Goal: Task Accomplishment & Management: Manage account settings

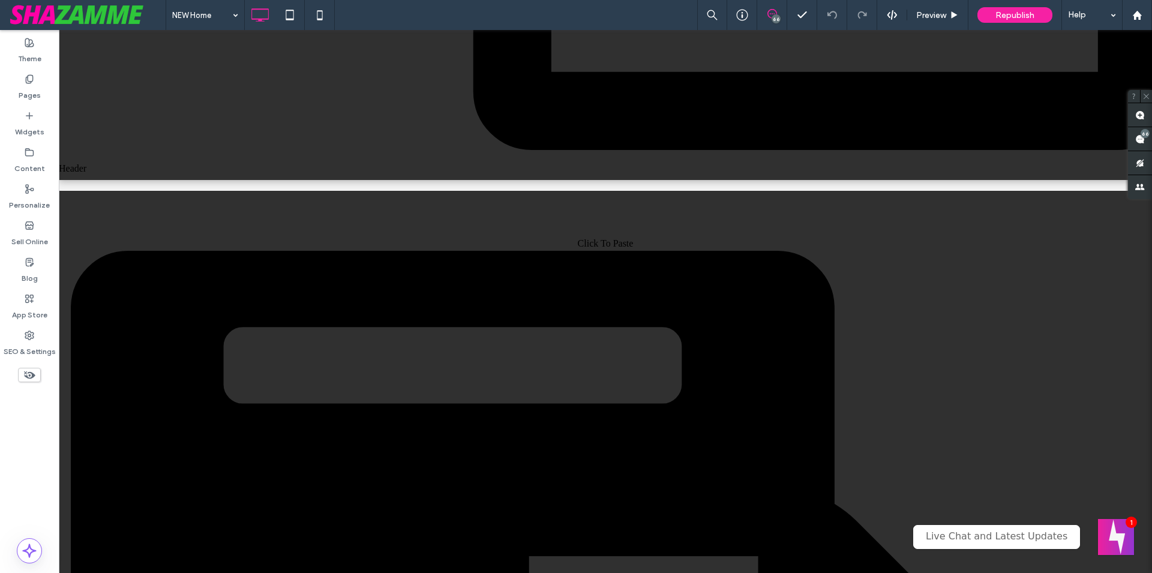
scroll to position [2570, 0]
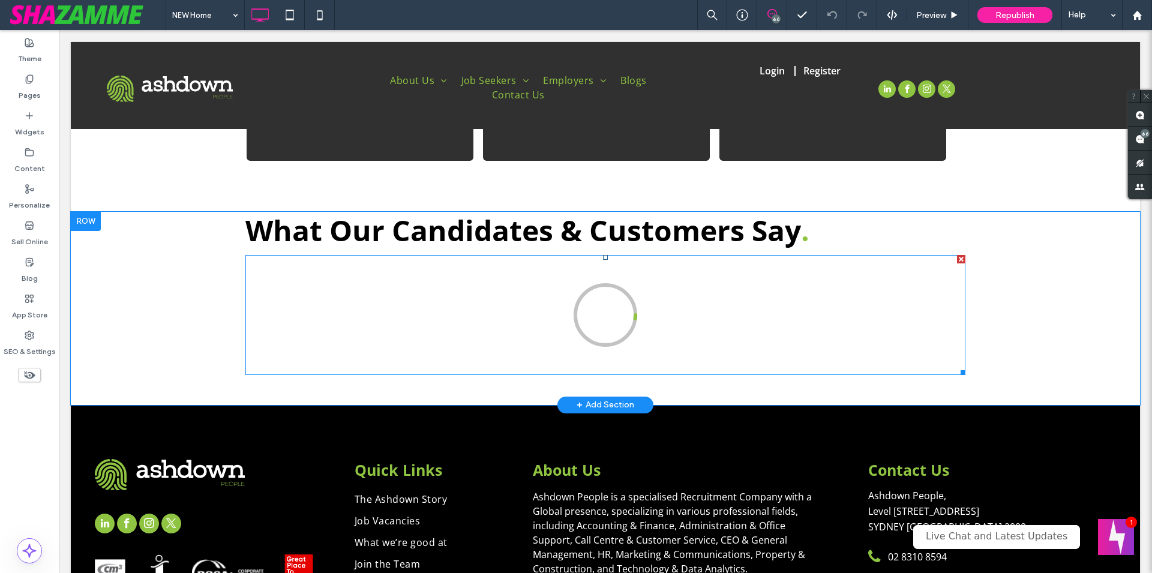
click at [620, 278] on span at bounding box center [605, 315] width 720 height 120
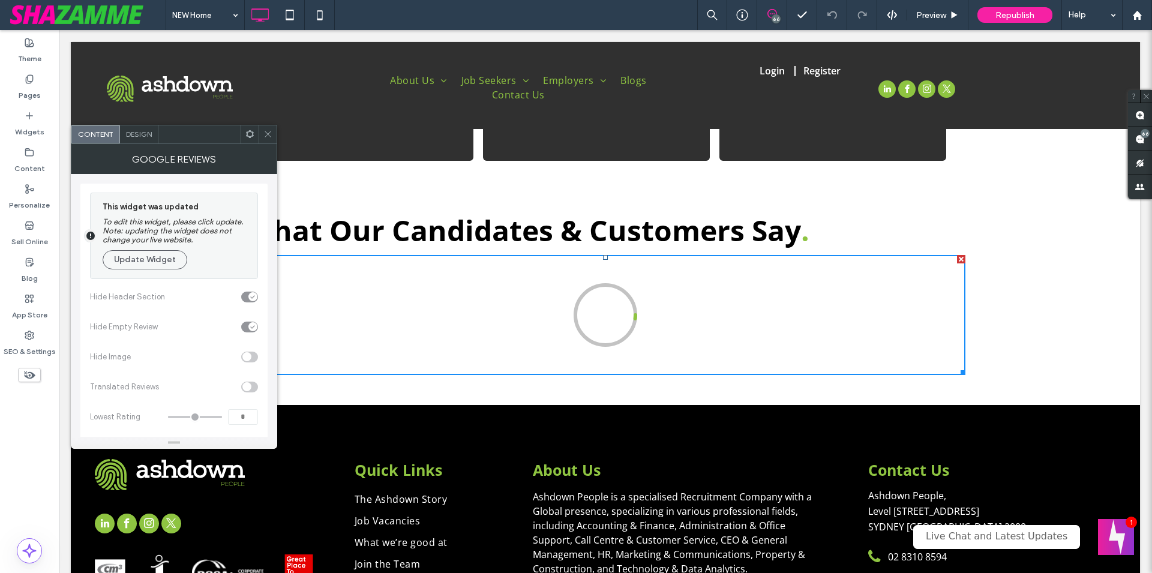
scroll to position [0, 0]
click at [264, 130] on icon at bounding box center [267, 134] width 9 height 9
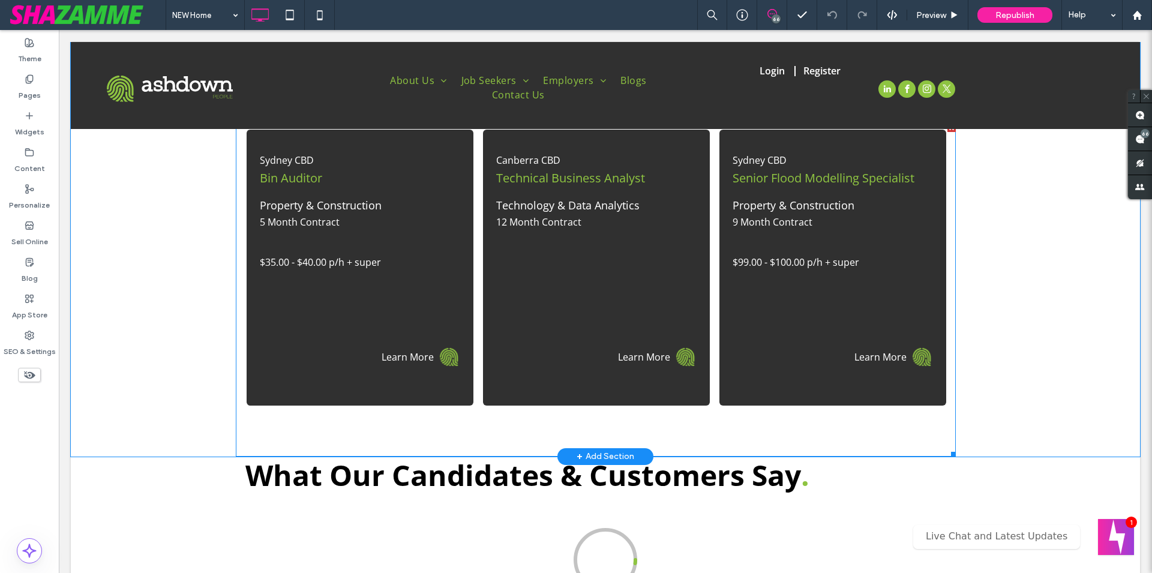
scroll to position [2570, 0]
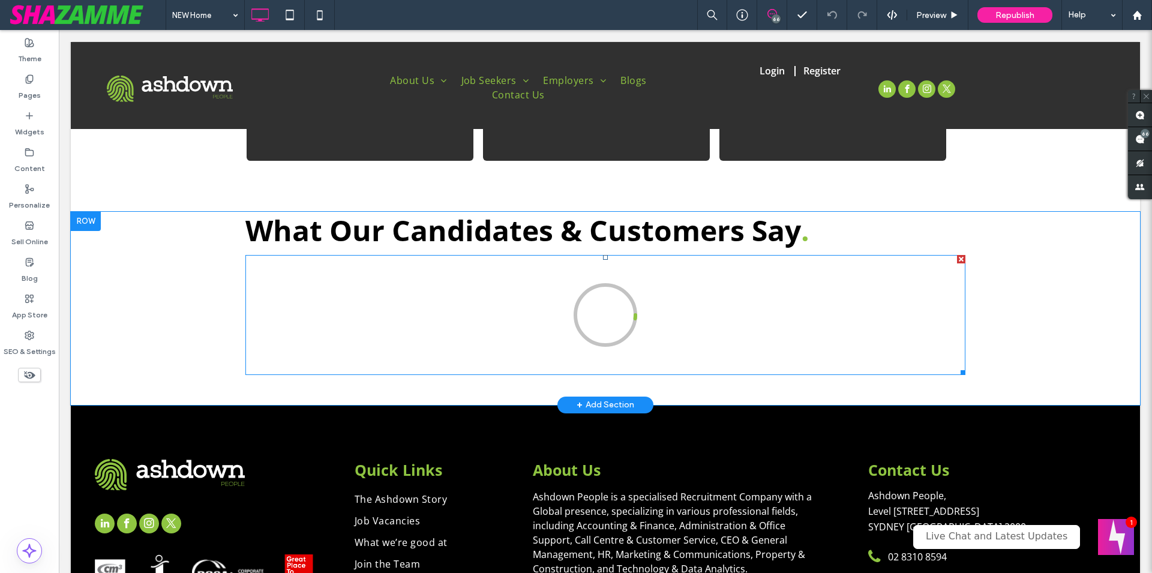
click at [548, 296] on span at bounding box center [605, 315] width 720 height 120
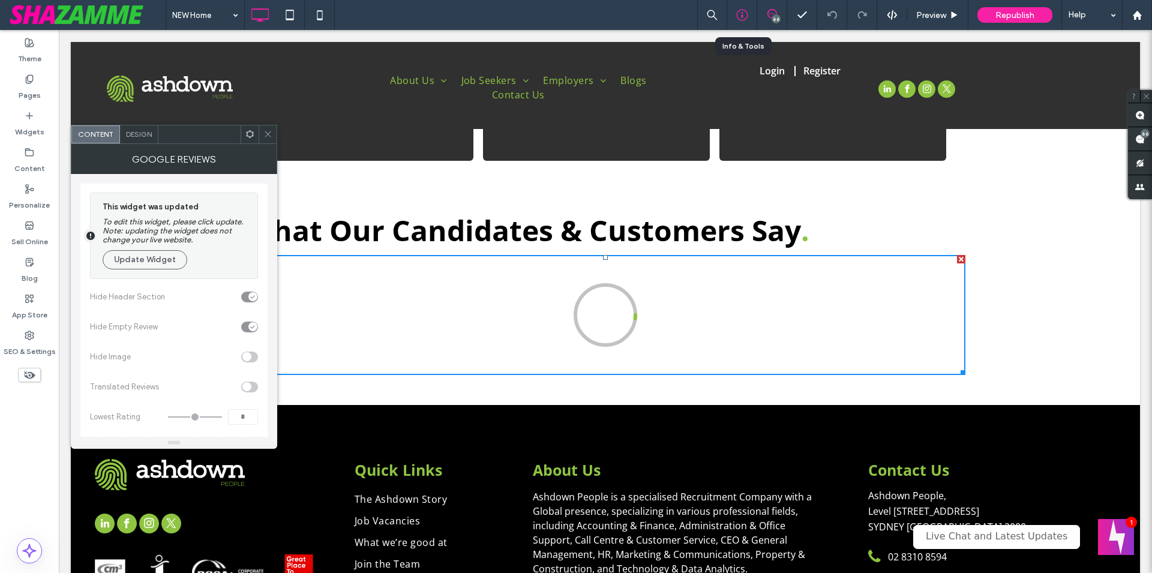
click at [740, 14] on icon at bounding box center [742, 15] width 12 height 12
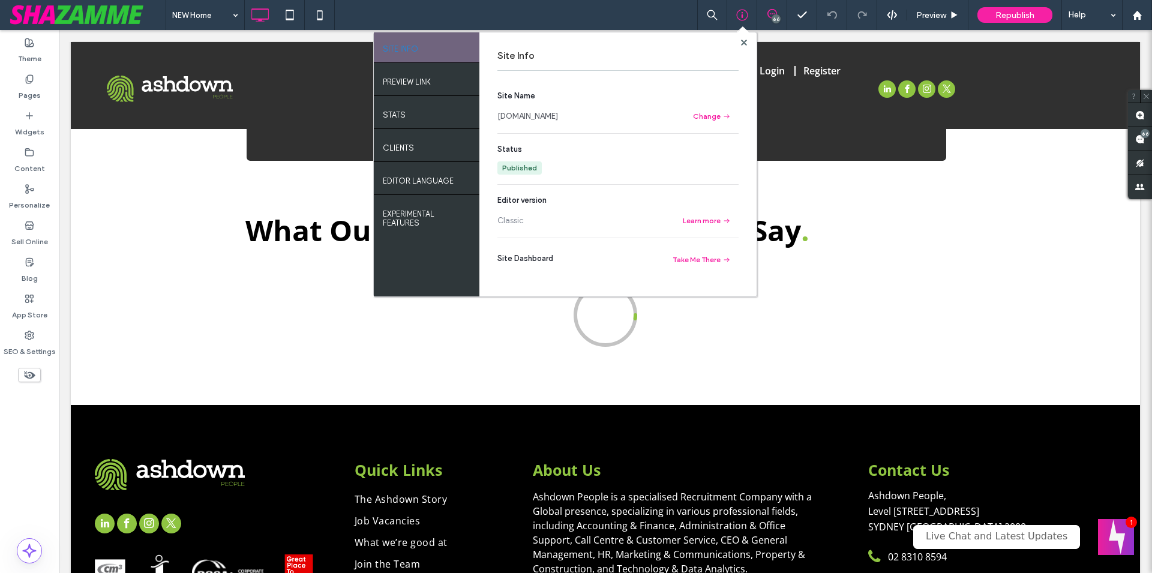
click at [555, 118] on link "[DOMAIN_NAME]" at bounding box center [527, 116] width 61 height 12
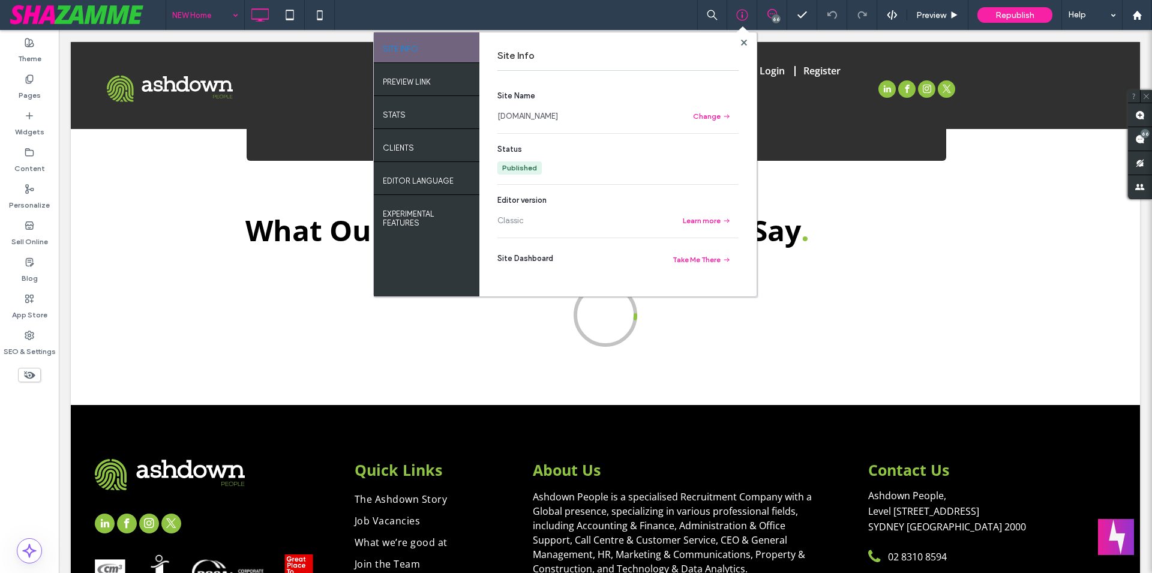
click at [197, 11] on input at bounding box center [202, 15] width 60 height 30
type input "****"
click at [747, 44] on div at bounding box center [743, 42] width 9 height 9
click at [743, 43] on use at bounding box center [743, 42] width 6 height 6
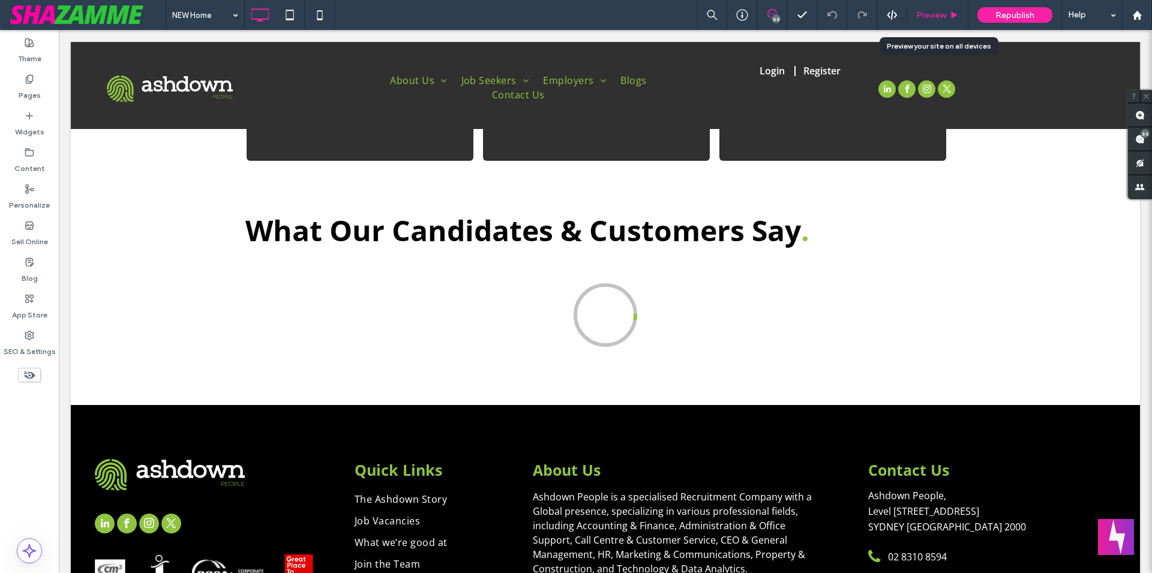
click at [926, 18] on span "Preview" at bounding box center [931, 15] width 30 height 10
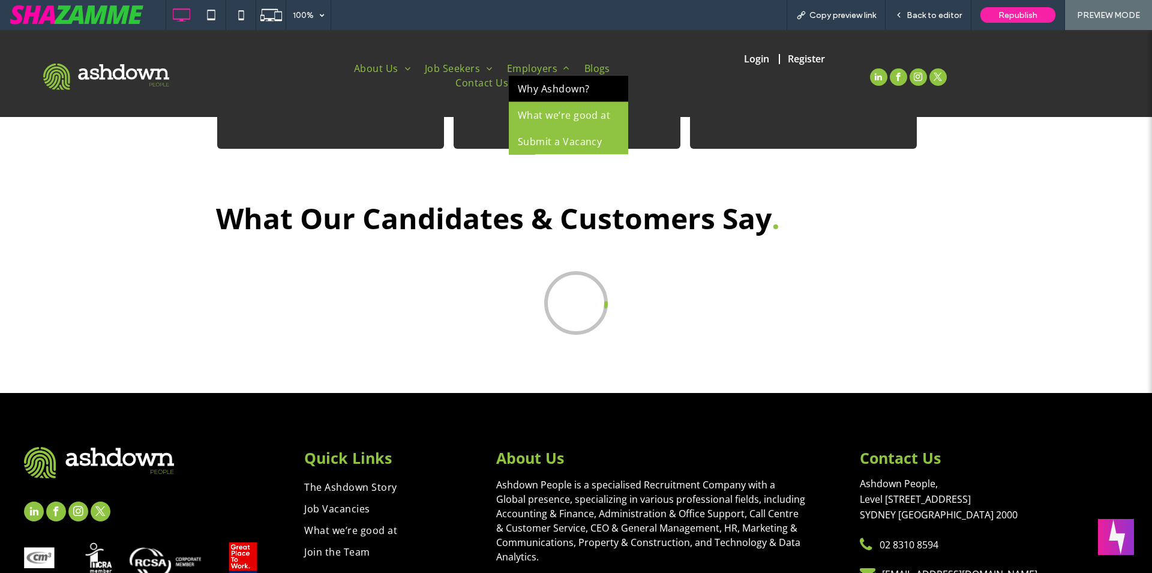
click at [507, 75] on span "Employers" at bounding box center [538, 68] width 63 height 14
click at [518, 89] on span "Why Ashdown?" at bounding box center [554, 88] width 72 height 14
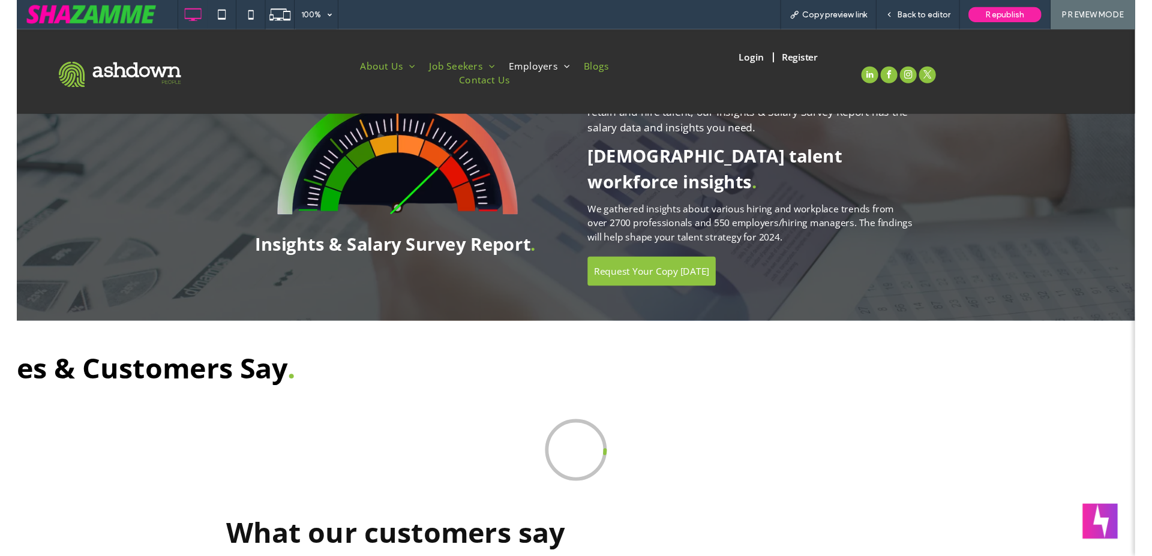
scroll to position [2080, 0]
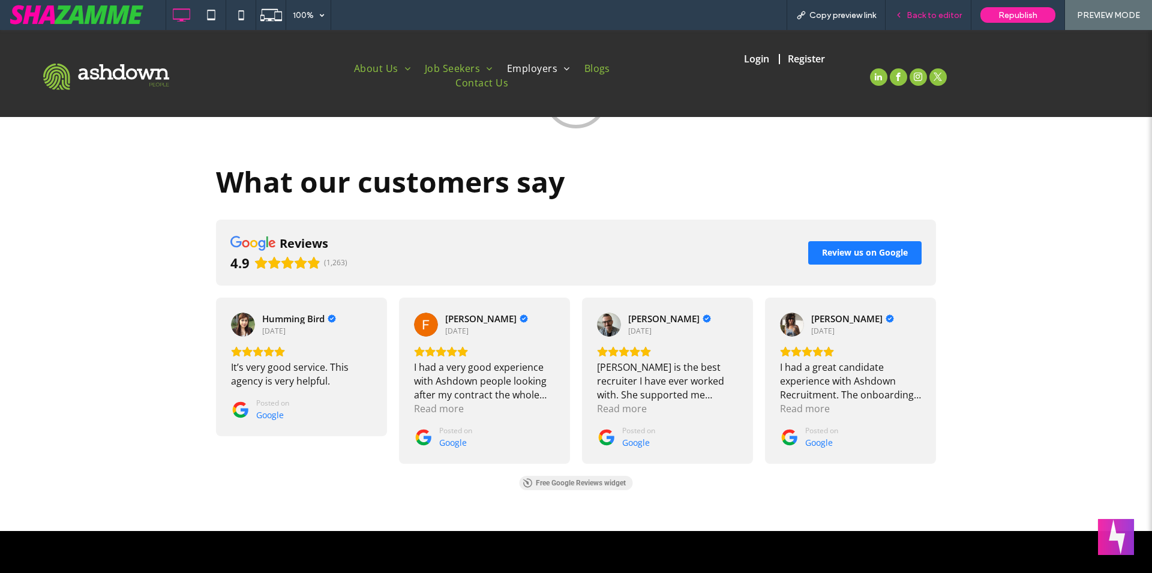
click at [911, 15] on span "Back to editor" at bounding box center [933, 15] width 55 height 10
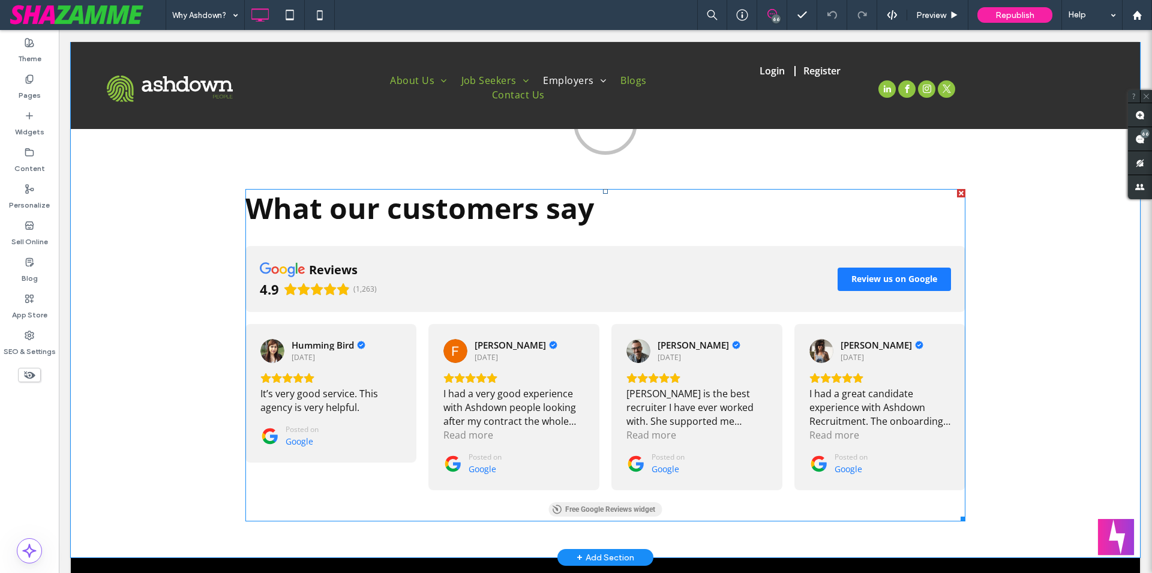
click at [481, 355] on span at bounding box center [605, 355] width 720 height 332
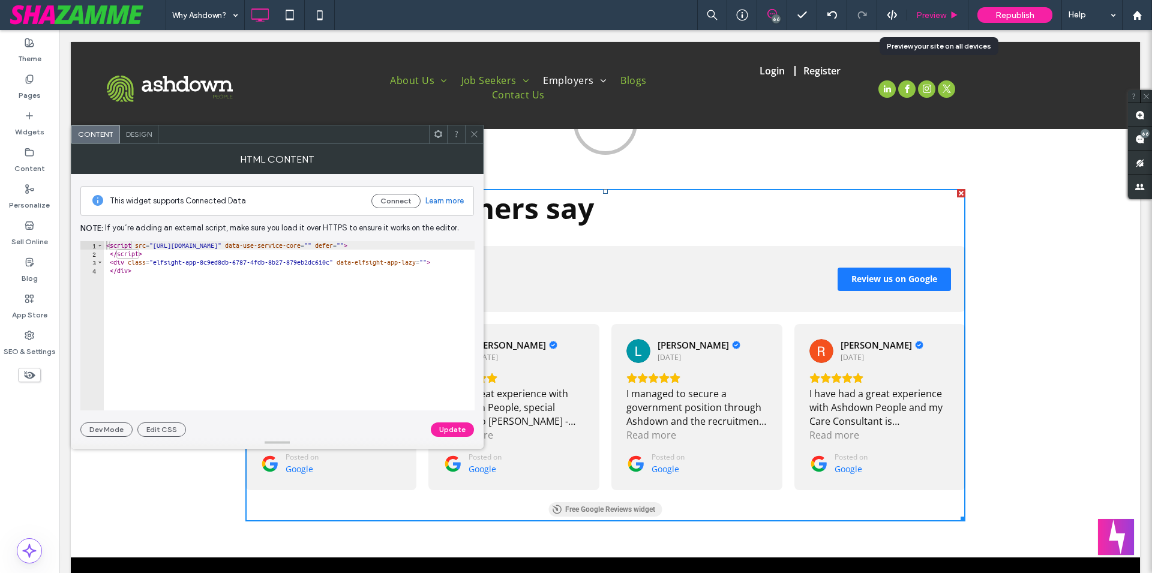
click at [939, 19] on span "Preview" at bounding box center [931, 15] width 30 height 10
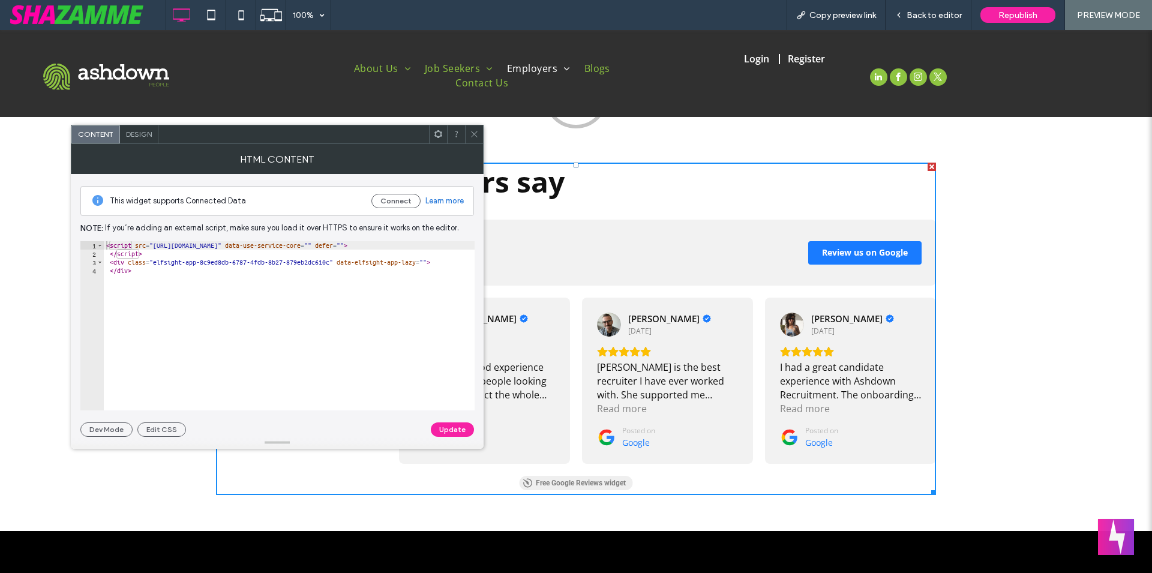
click at [475, 131] on icon at bounding box center [474, 134] width 9 height 9
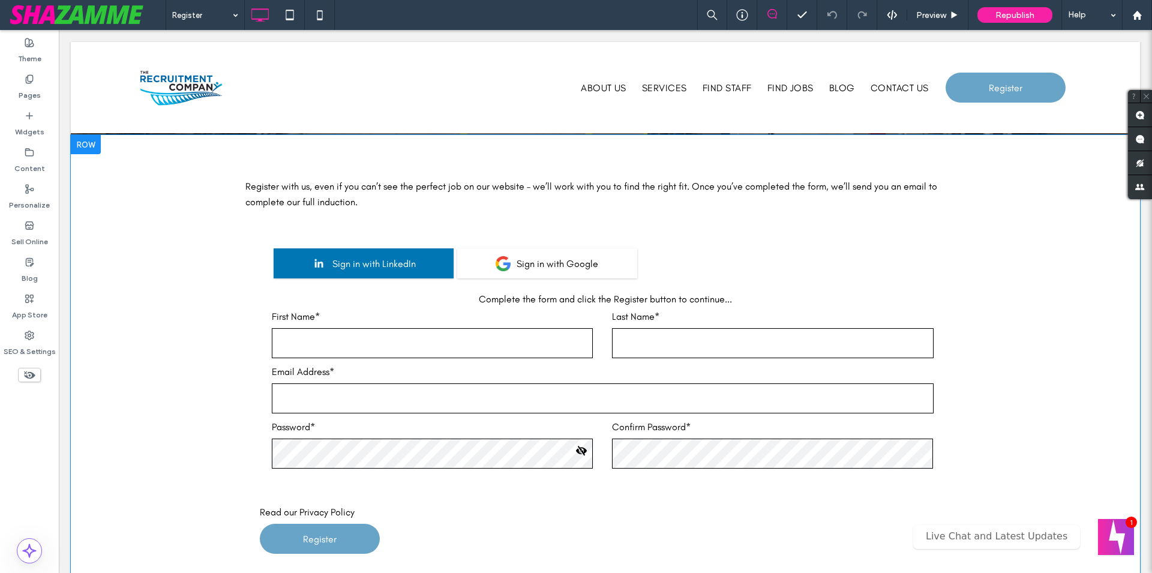
scroll to position [306, 0]
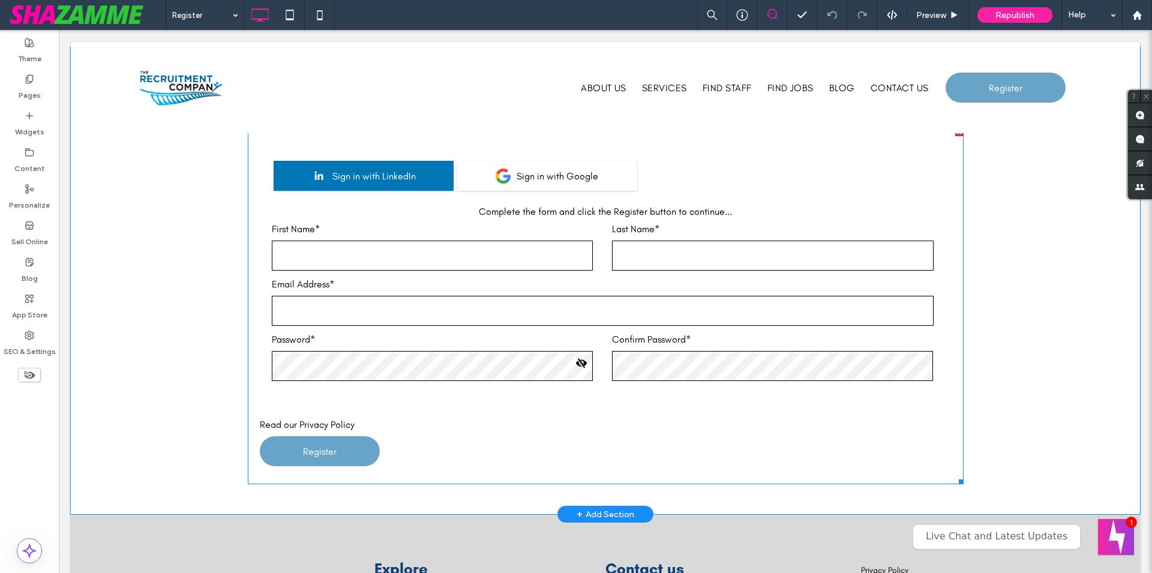
click at [433, 182] on span at bounding box center [606, 306] width 716 height 356
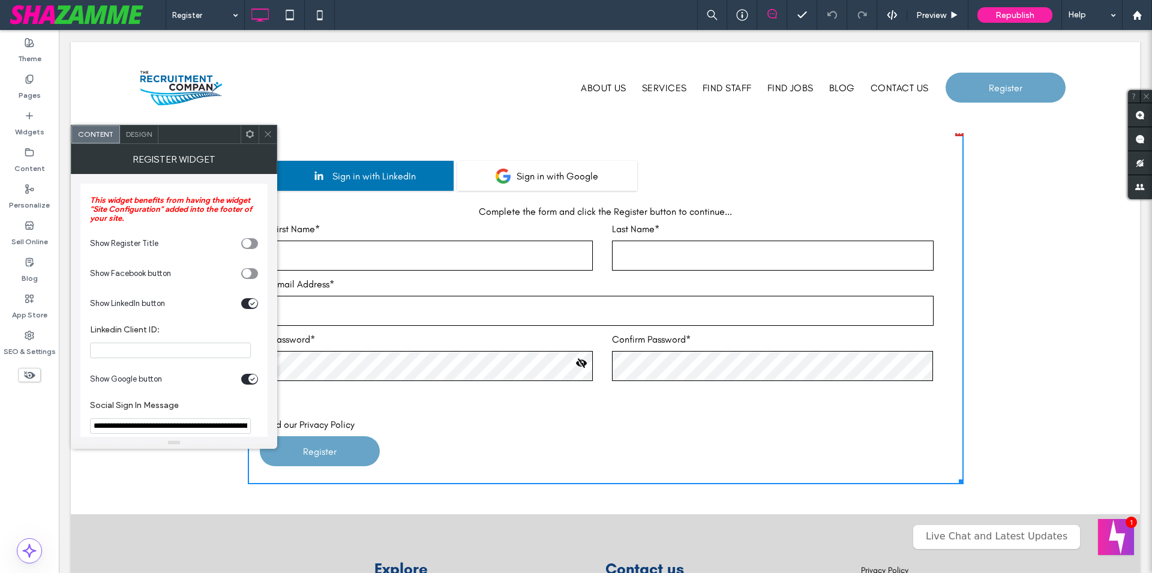
click at [265, 135] on icon at bounding box center [267, 134] width 9 height 9
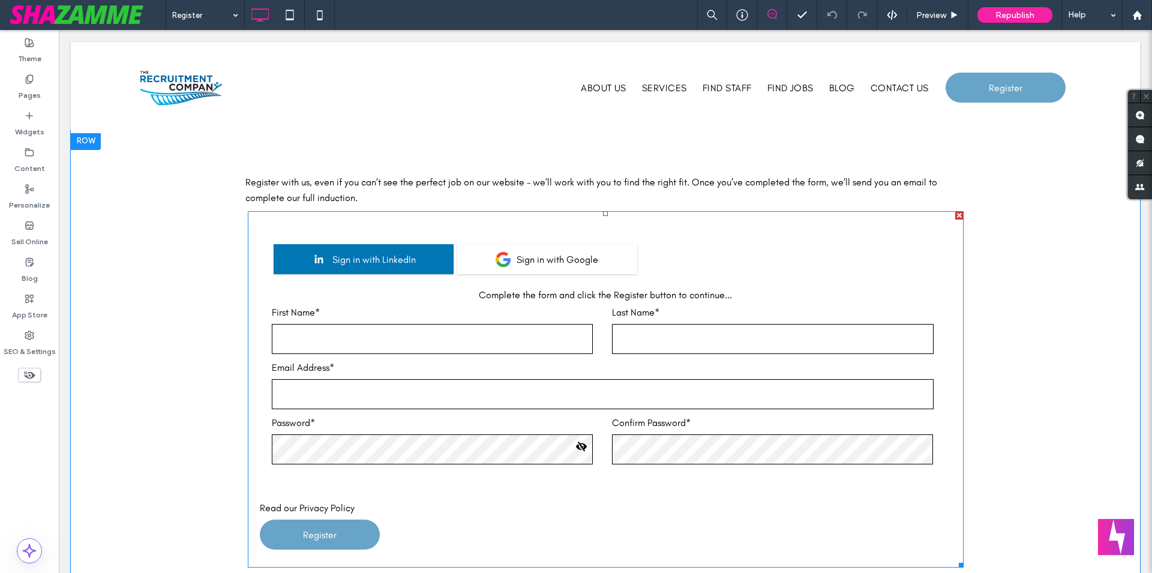
scroll to position [245, 0]
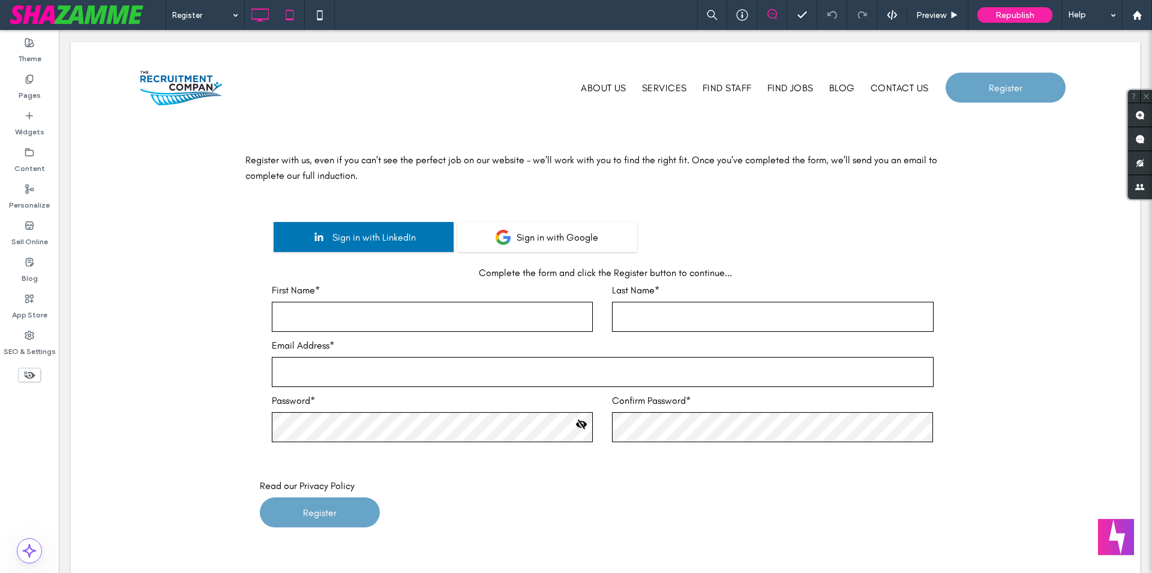
click at [290, 23] on icon at bounding box center [290, 15] width 24 height 24
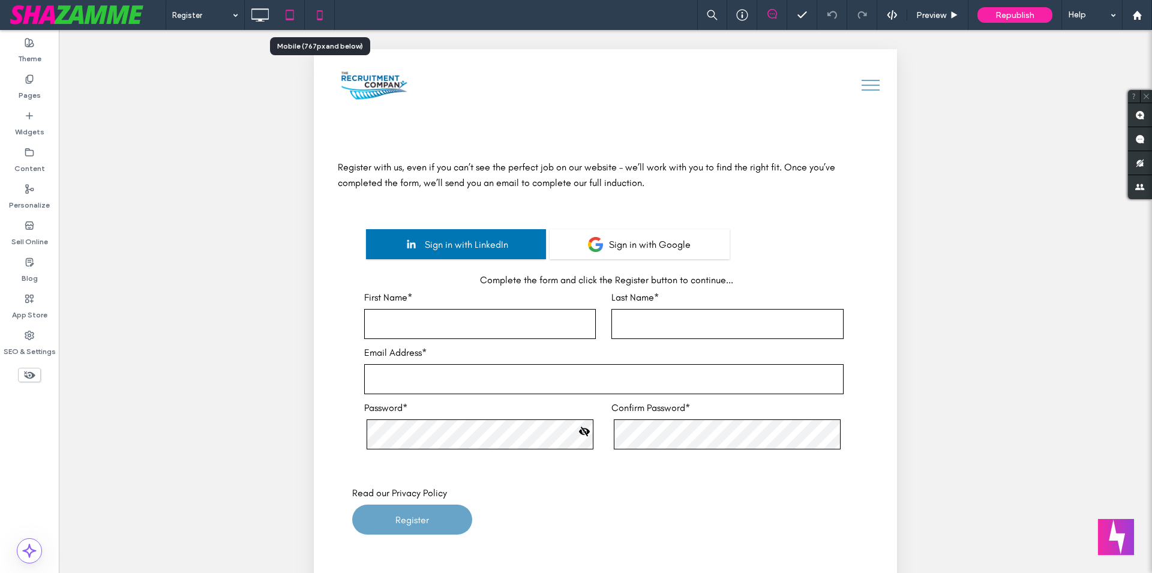
click at [324, 16] on icon at bounding box center [320, 15] width 24 height 24
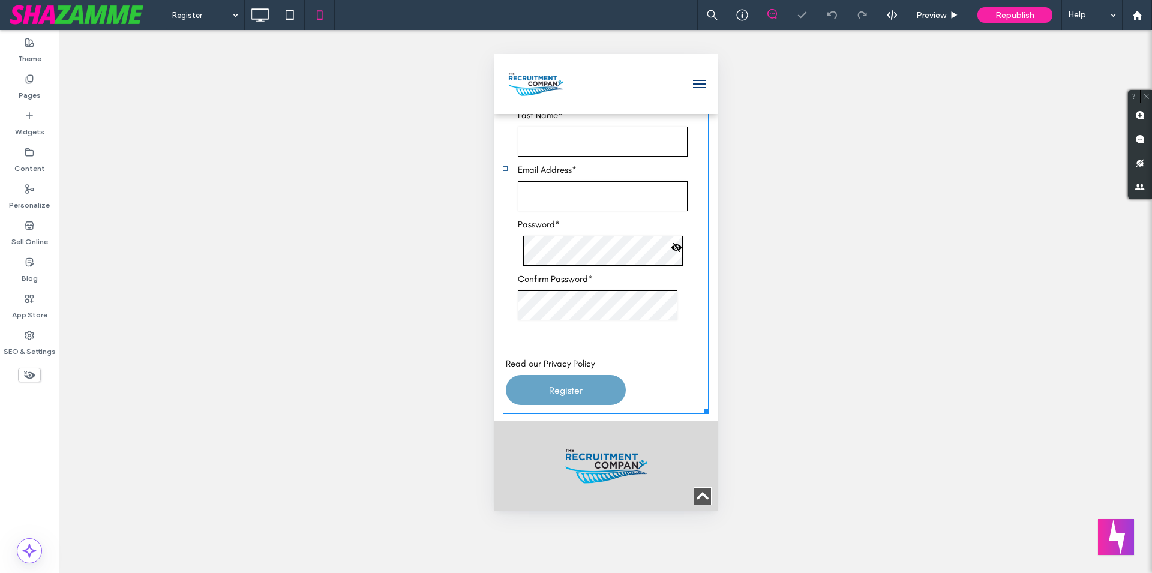
scroll to position [428, 0]
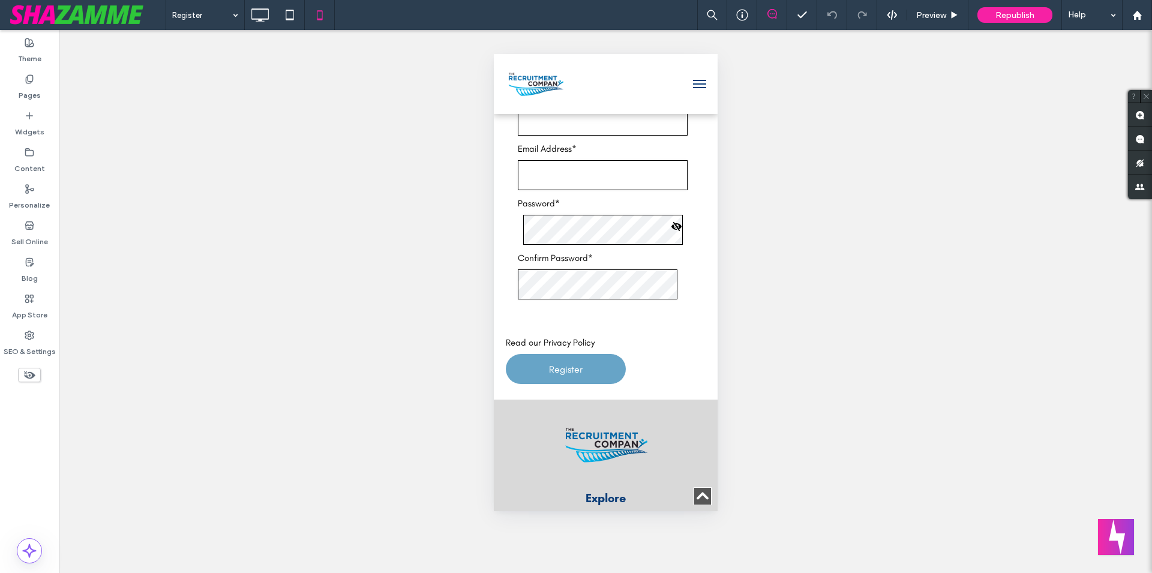
click at [689, 85] on button "menu" at bounding box center [699, 84] width 24 height 24
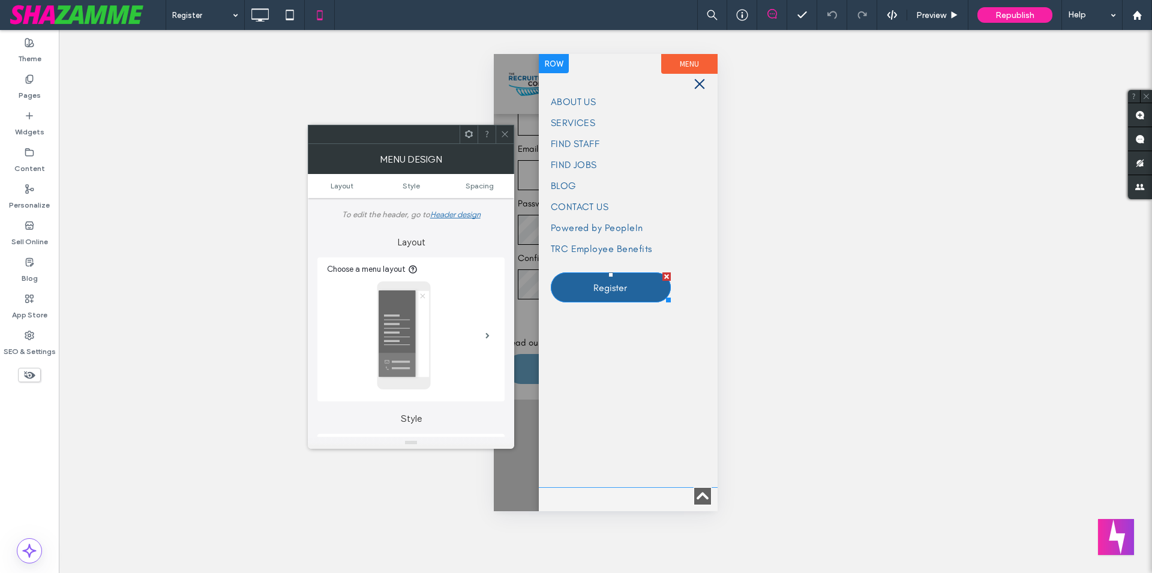
click at [595, 292] on span "Register" at bounding box center [610, 287] width 34 height 31
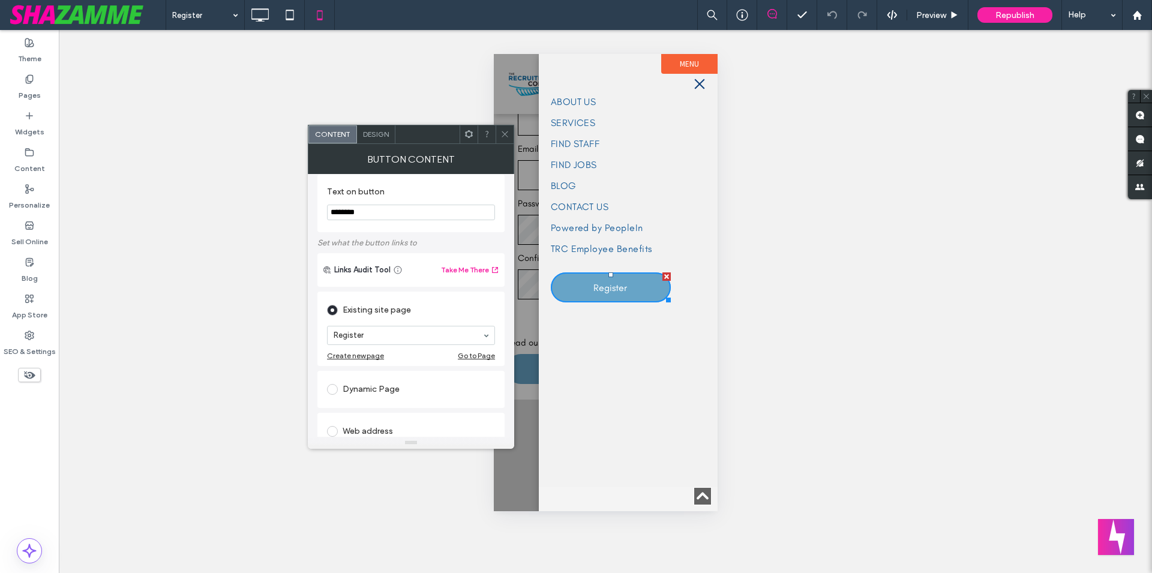
scroll to position [0, 0]
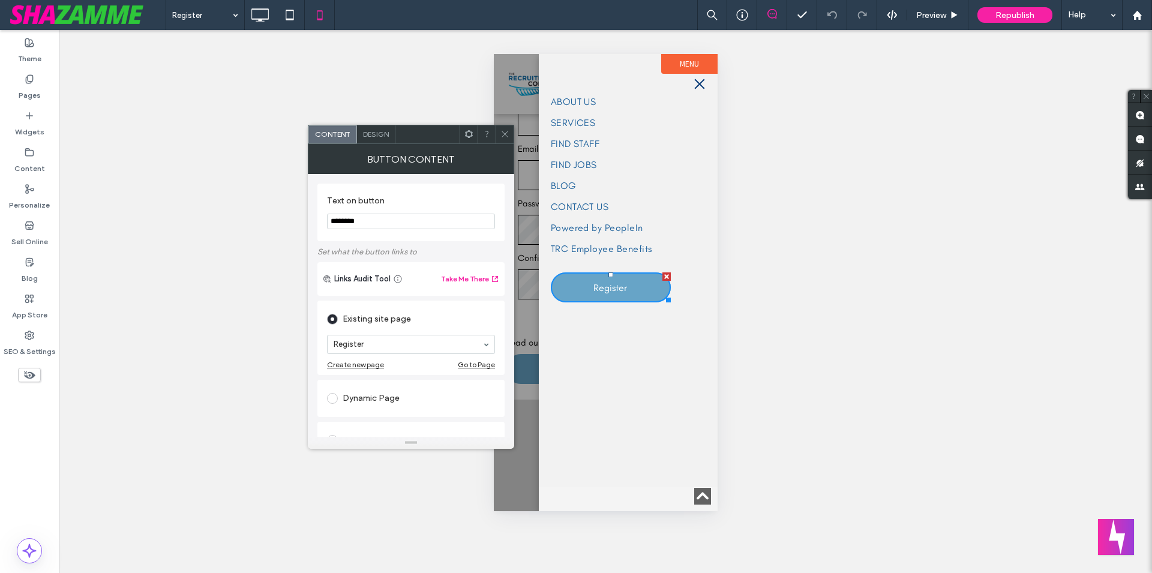
click at [506, 135] on use at bounding box center [505, 134] width 6 height 6
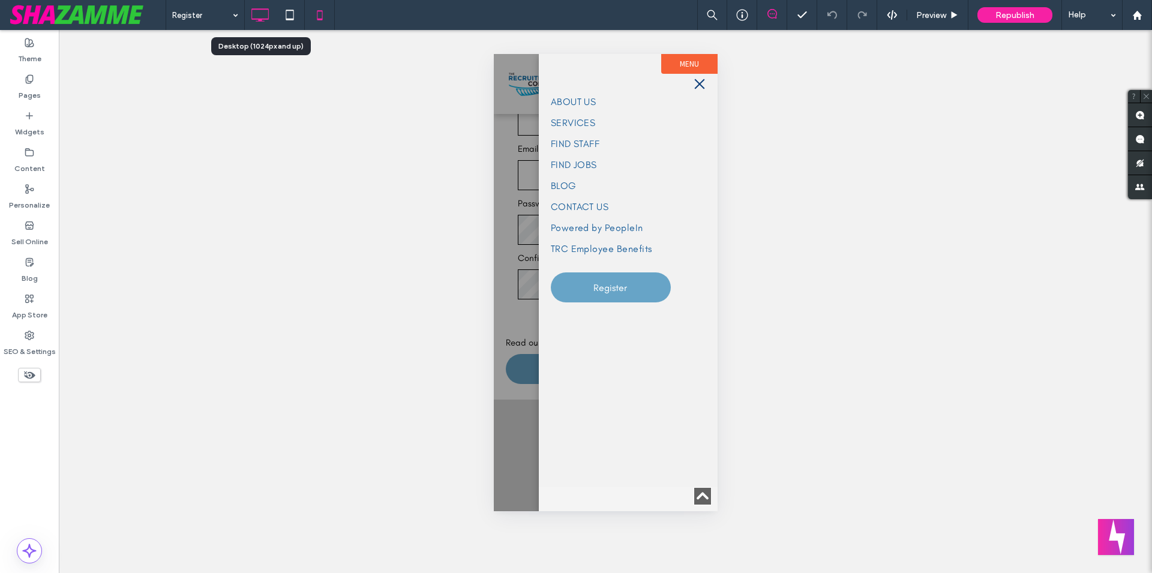
click at [259, 22] on icon at bounding box center [260, 15] width 24 height 24
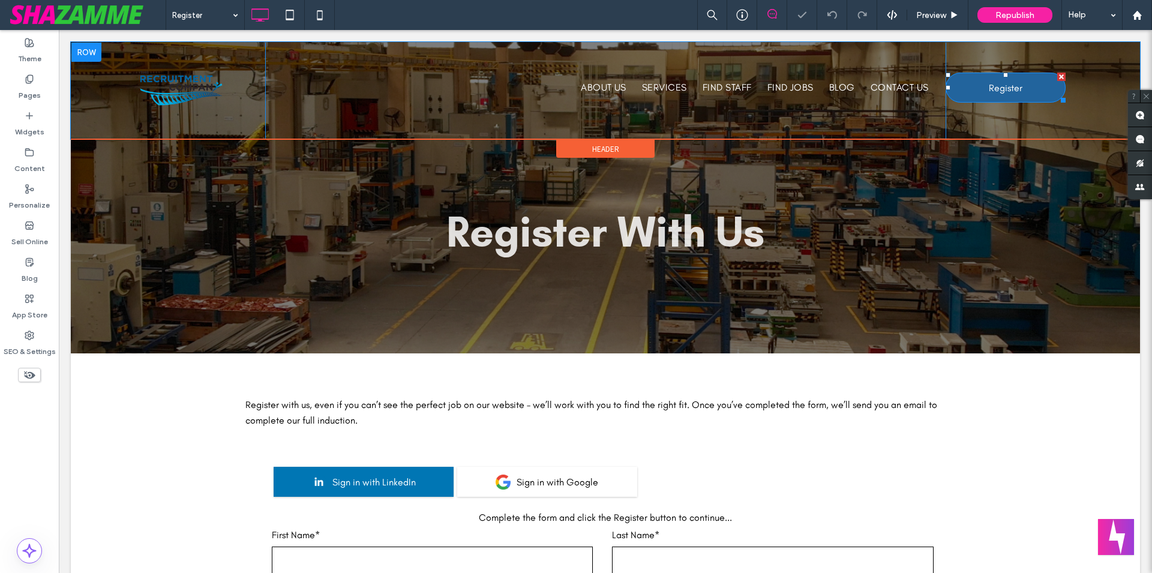
click at [1004, 87] on span "Register" at bounding box center [1006, 88] width 34 height 31
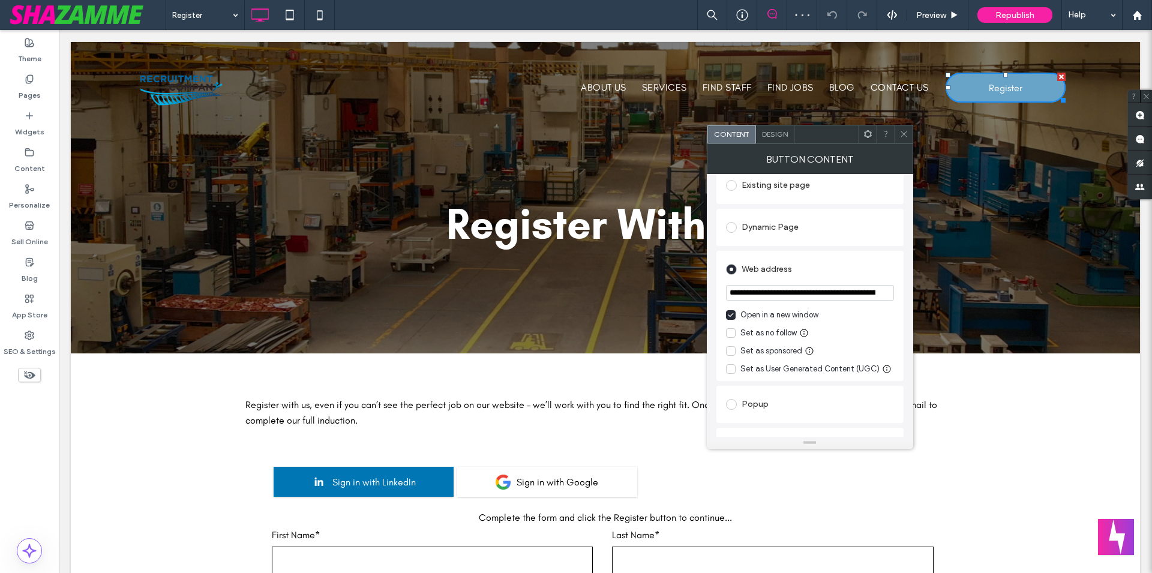
scroll to position [137, 0]
click at [852, 292] on input "**********" at bounding box center [810, 290] width 168 height 16
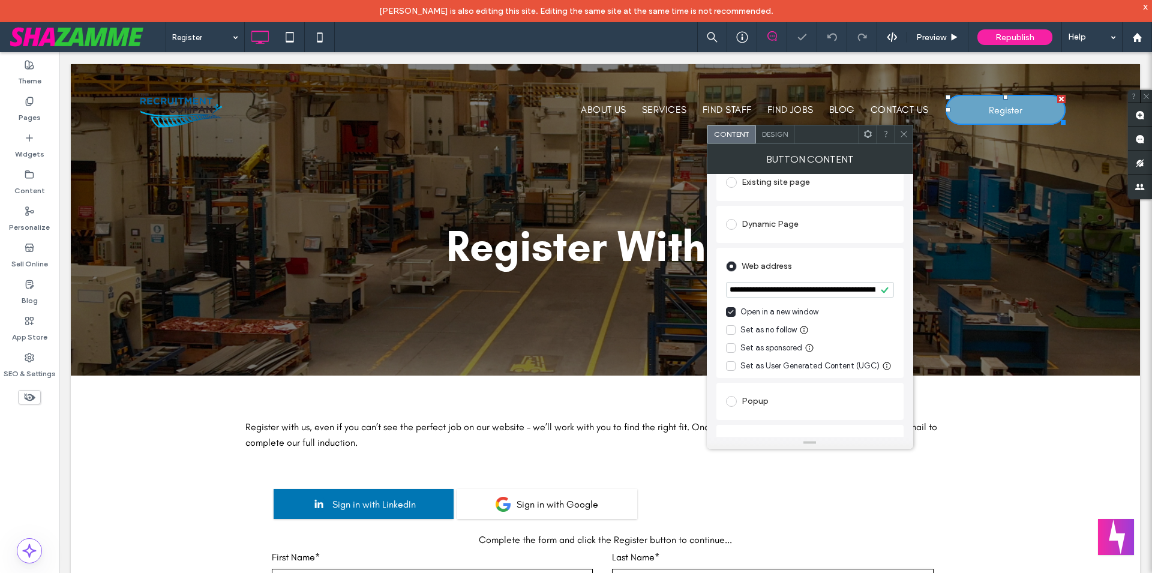
click at [905, 132] on icon at bounding box center [903, 134] width 9 height 9
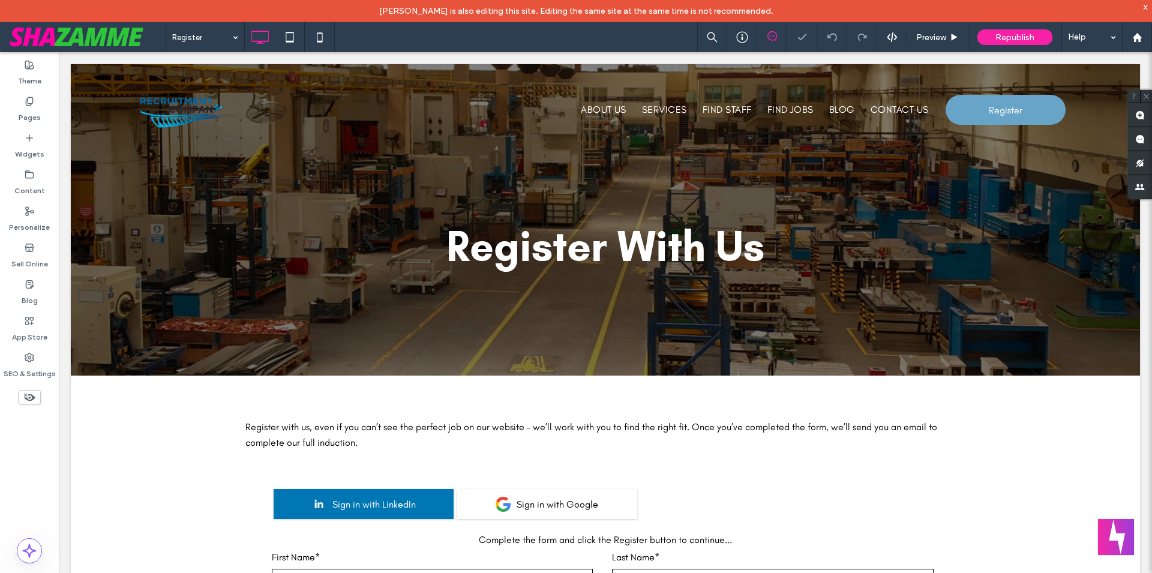
click at [33, 397] on use at bounding box center [29, 398] width 11 height 8
click at [32, 396] on use at bounding box center [29, 397] width 12 height 7
click at [32, 396] on use at bounding box center [29, 398] width 11 height 8
click at [32, 396] on use at bounding box center [29, 397] width 12 height 7
click at [298, 44] on icon at bounding box center [290, 37] width 24 height 24
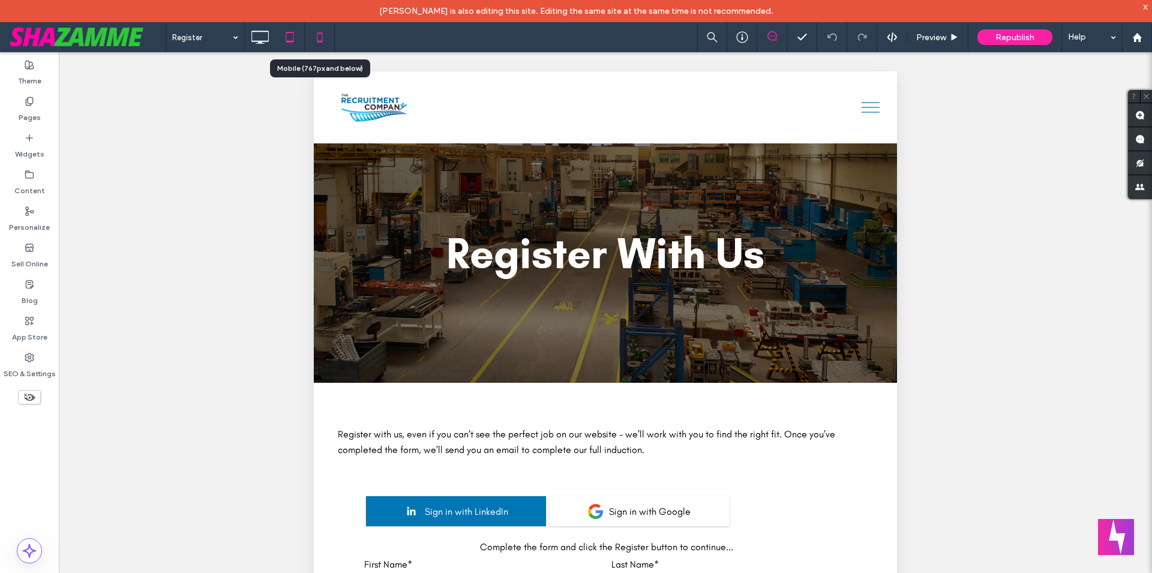
click at [314, 43] on icon at bounding box center [320, 37] width 24 height 24
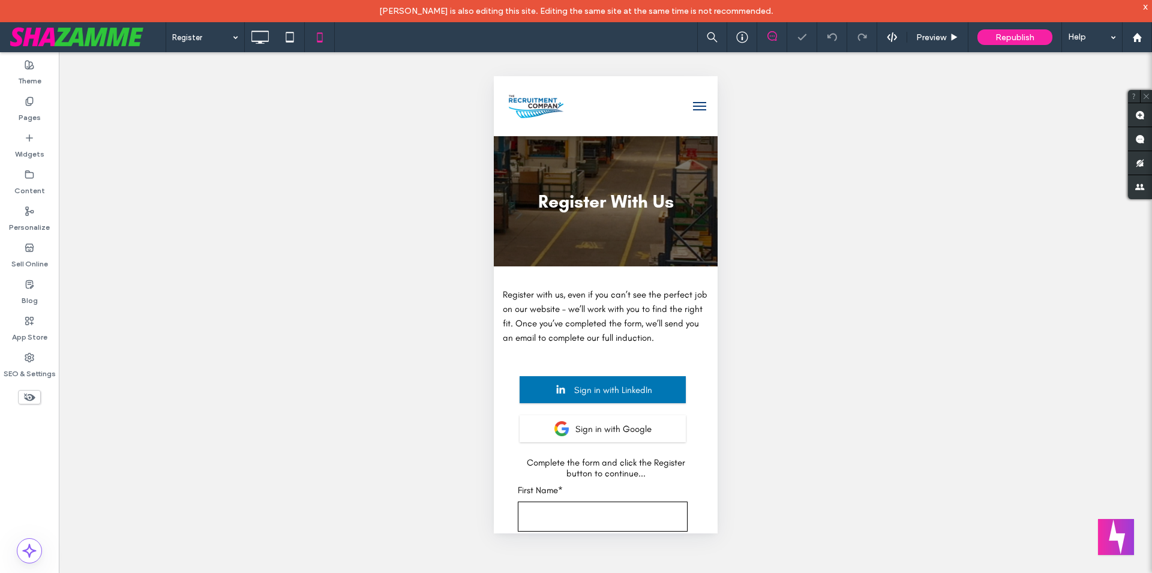
scroll to position [0, 0]
click at [692, 106] on span "menu" at bounding box center [698, 106] width 13 height 1
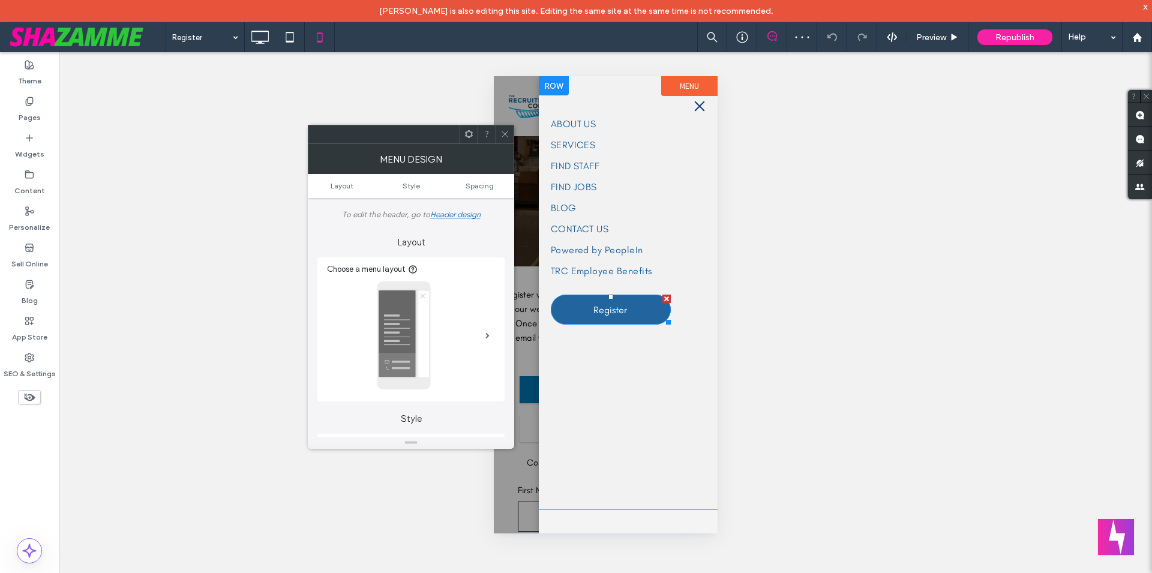
click at [605, 317] on span "Register" at bounding box center [610, 310] width 34 height 31
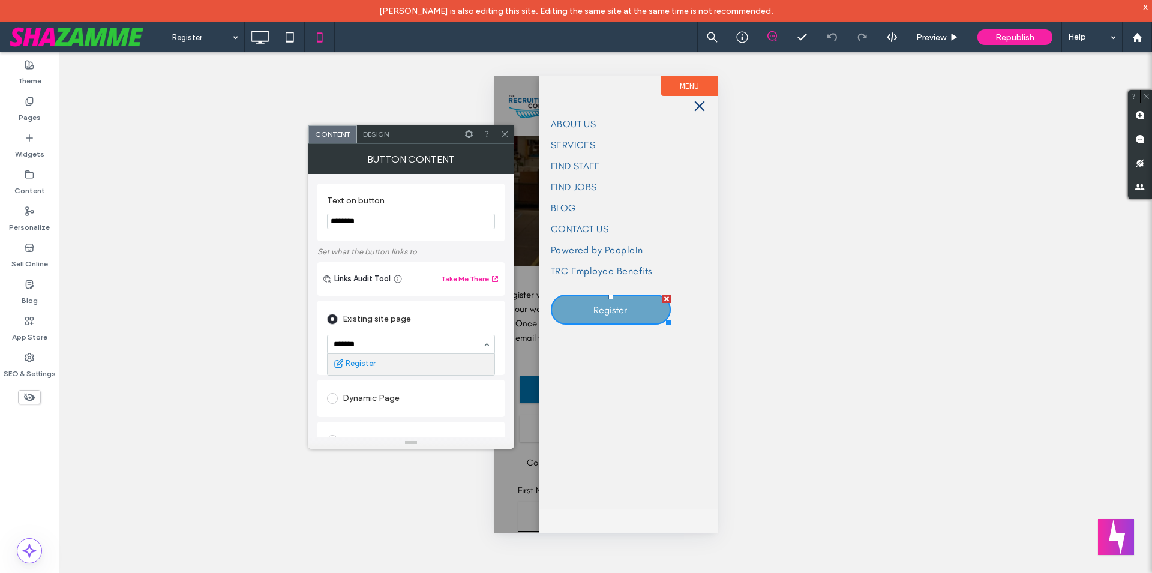
type input "********"
click at [479, 361] on div "Go to Page" at bounding box center [476, 364] width 37 height 9
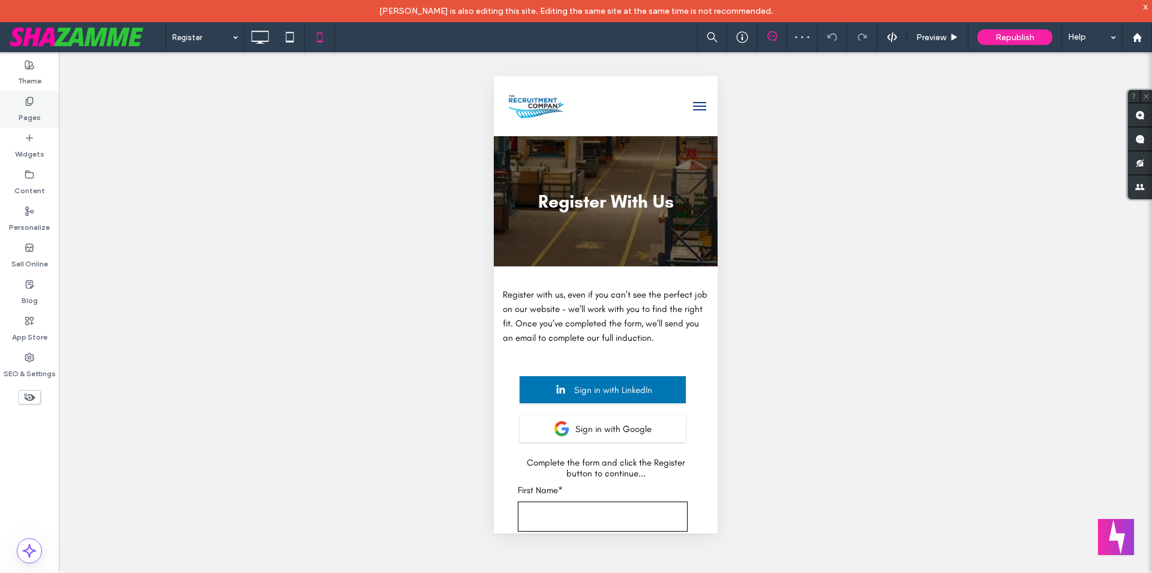
click at [25, 118] on label "Pages" at bounding box center [30, 114] width 22 height 17
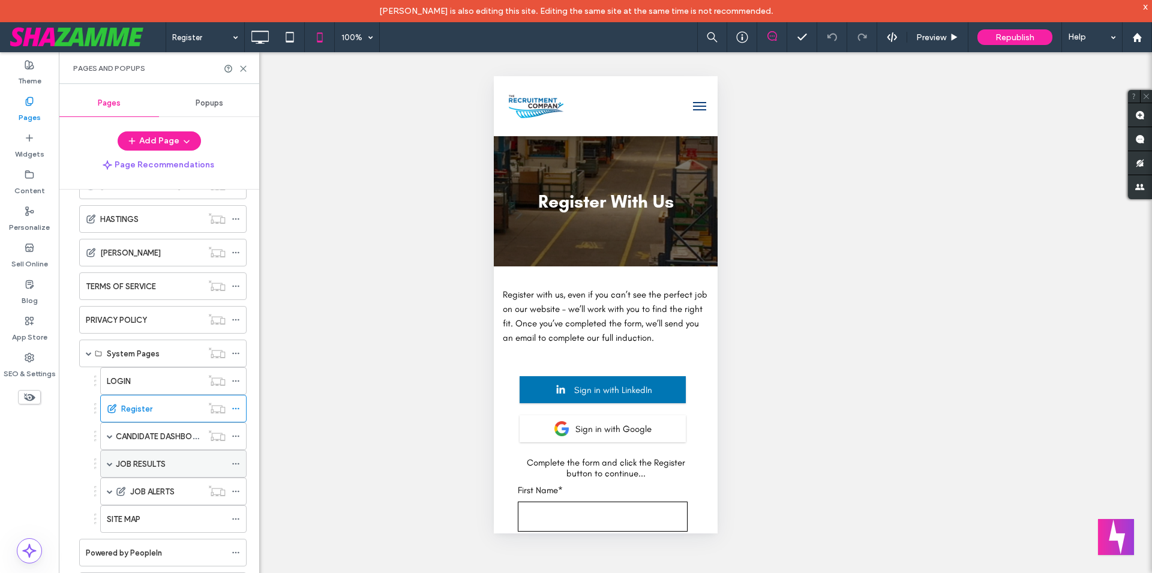
scroll to position [348, 0]
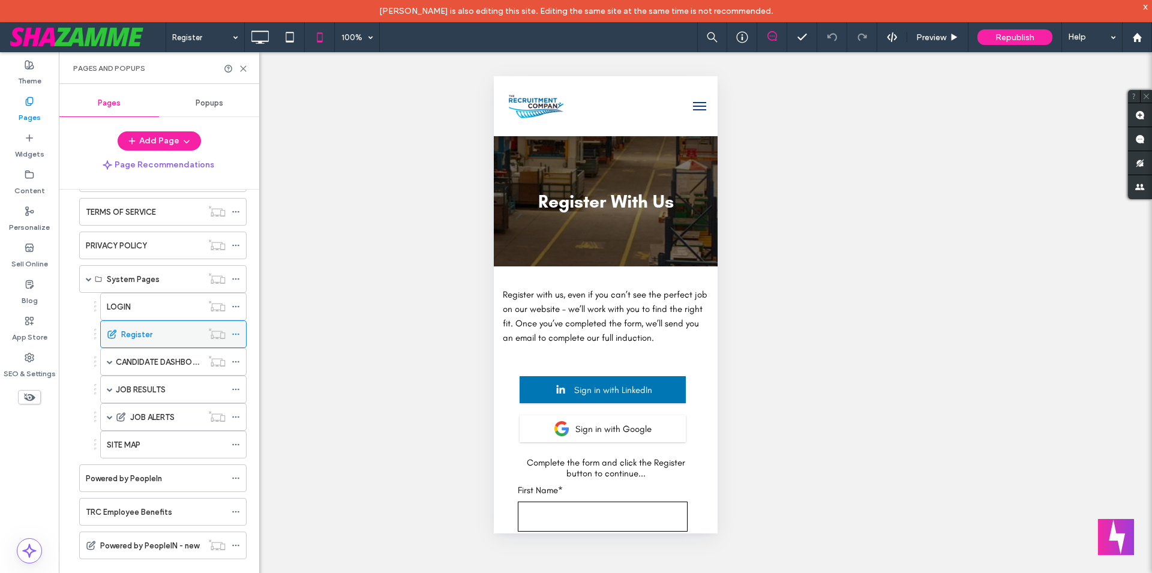
click at [232, 331] on icon at bounding box center [236, 334] width 8 height 8
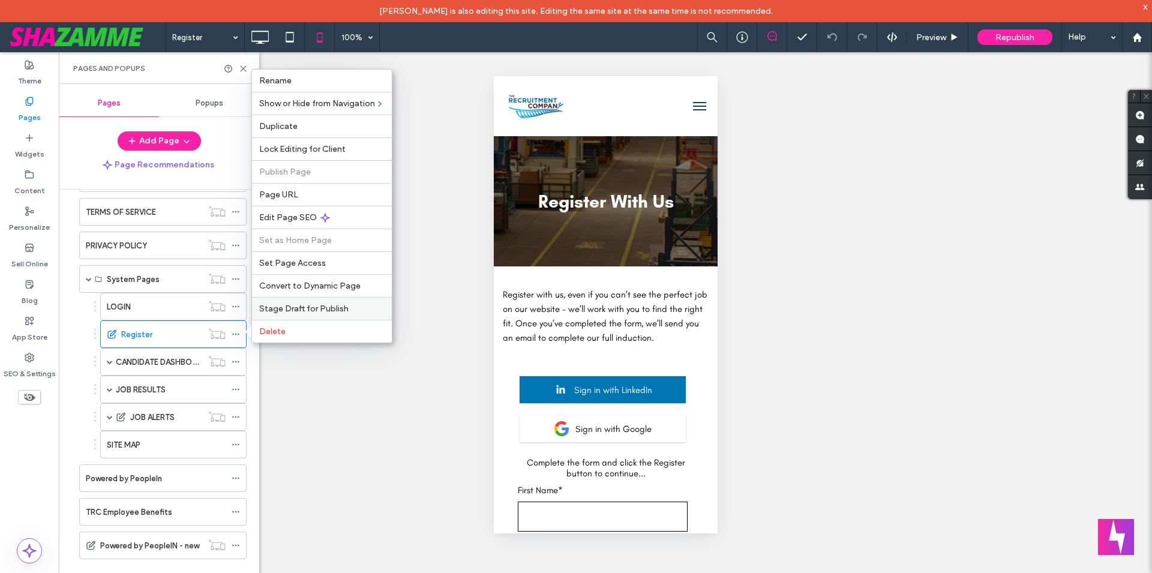
click at [308, 308] on span "Stage Draft for Publish" at bounding box center [303, 309] width 89 height 10
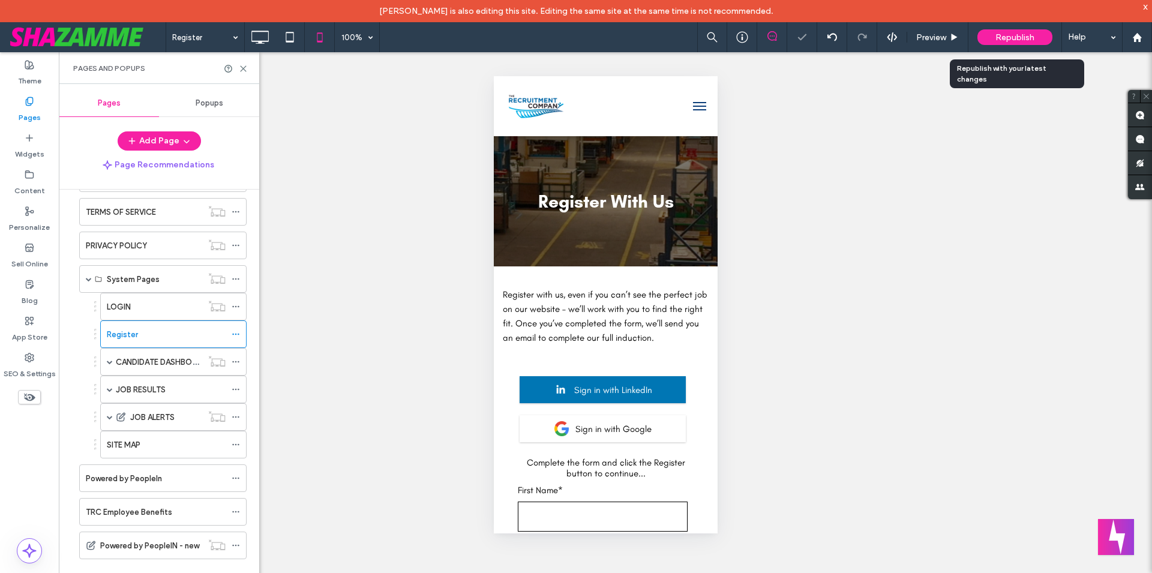
click at [1020, 31] on div "Republish" at bounding box center [1014, 37] width 75 height 16
